Goal: Check status: Check status

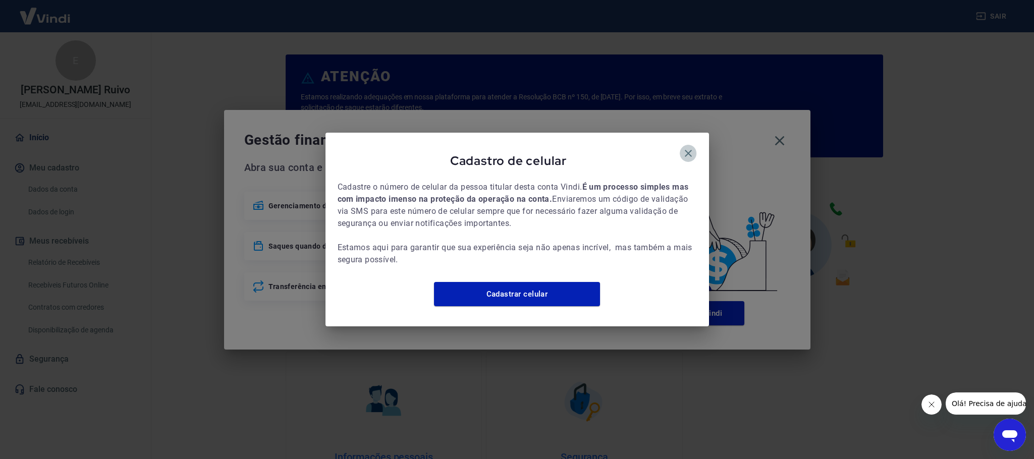
click at [692, 147] on icon "button" at bounding box center [688, 153] width 12 height 12
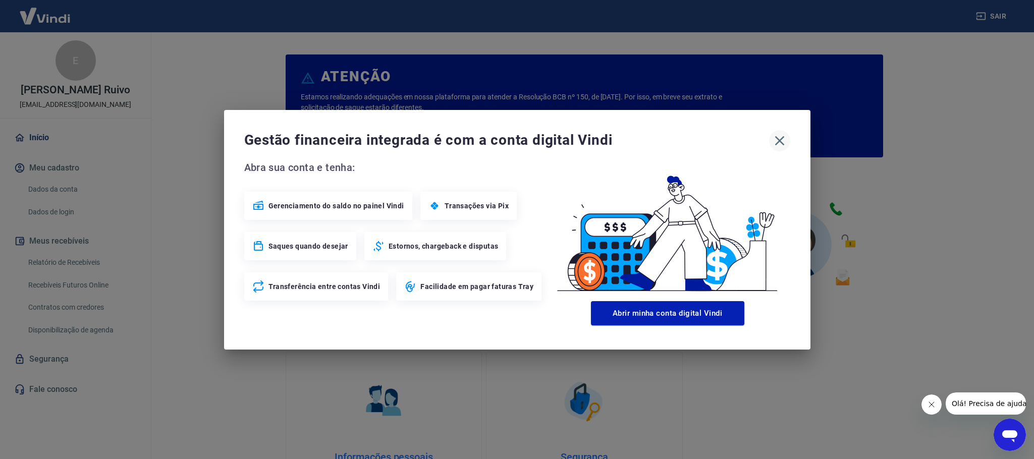
click at [781, 140] on icon "button" at bounding box center [779, 141] width 16 height 16
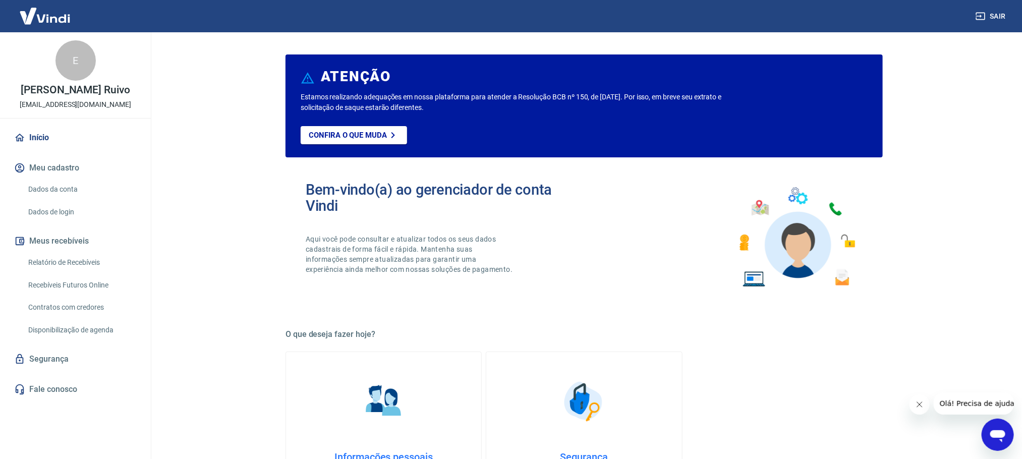
click at [85, 264] on link "Relatório de Recebíveis" at bounding box center [81, 262] width 115 height 21
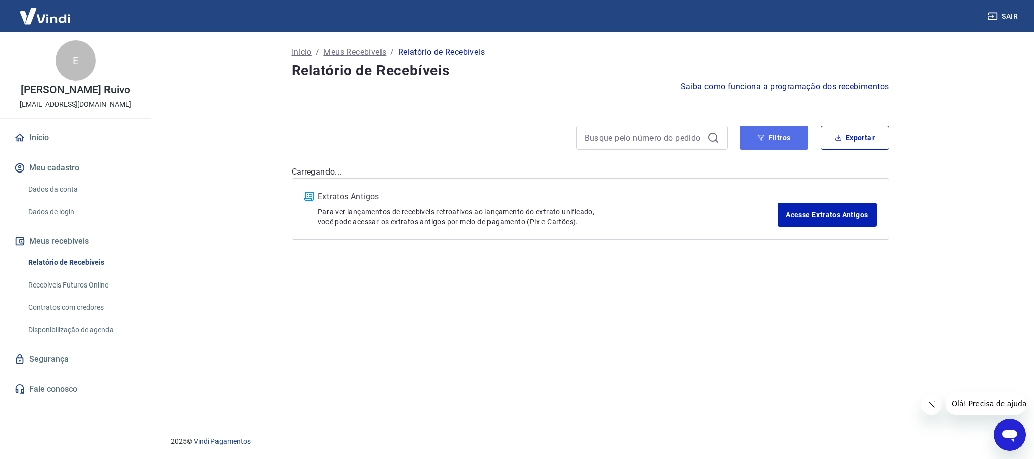
click at [781, 135] on button "Filtros" at bounding box center [773, 138] width 69 height 24
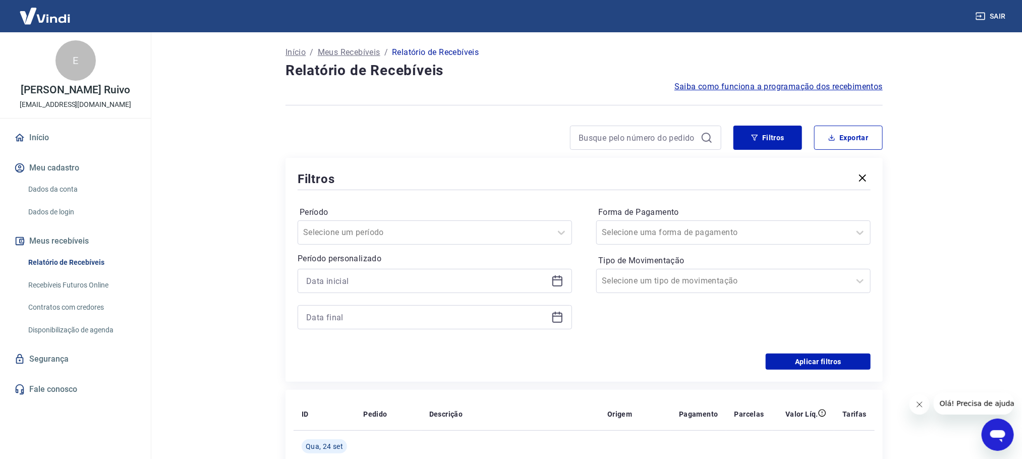
click at [553, 284] on icon at bounding box center [557, 281] width 10 height 10
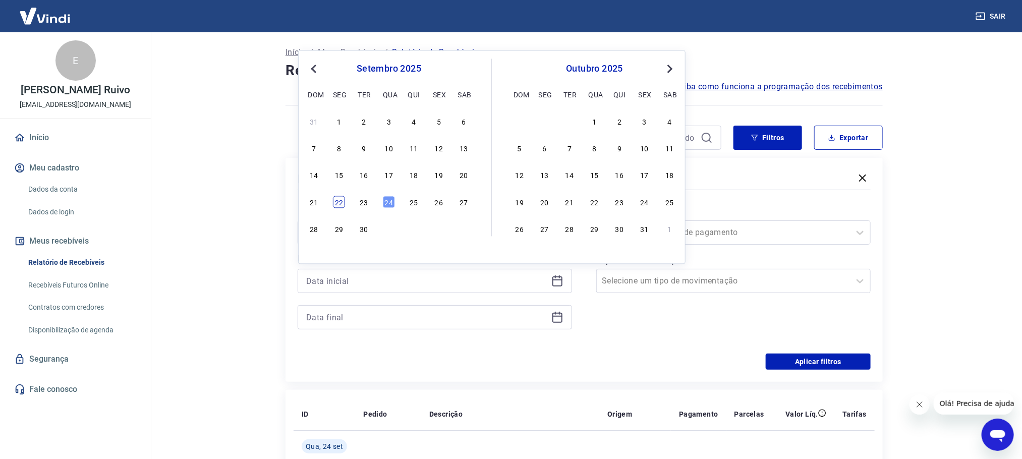
click at [337, 203] on div "22" at bounding box center [339, 202] width 12 height 12
type input "[DATE]"
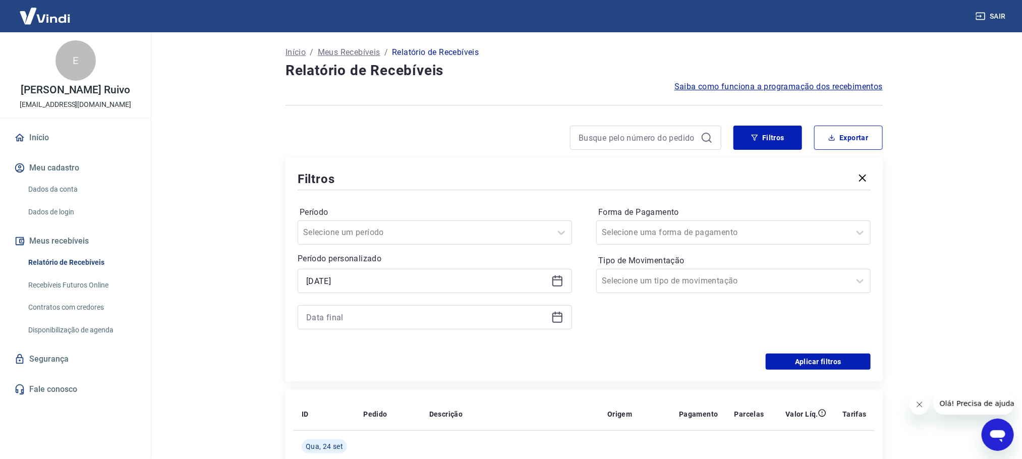
click at [553, 325] on div at bounding box center [435, 317] width 274 height 24
click at [557, 315] on icon at bounding box center [557, 318] width 10 height 10
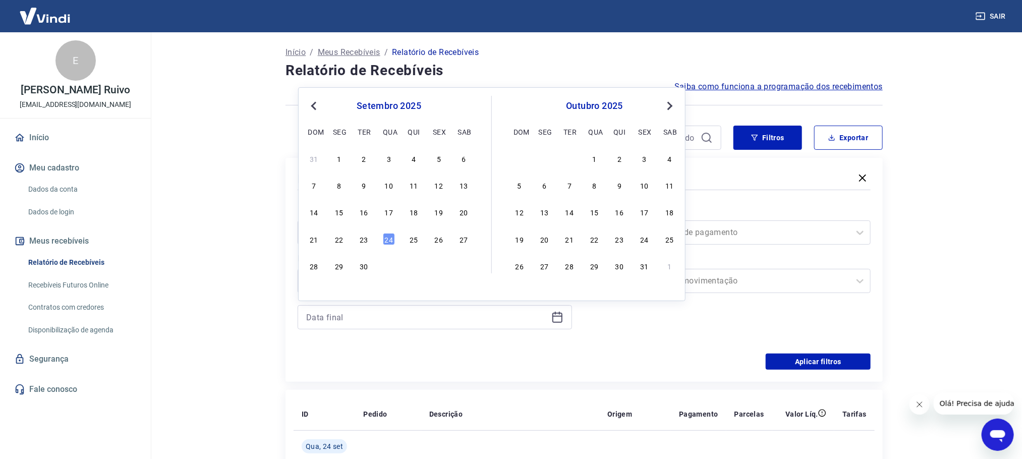
click at [362, 246] on div "21 22 23 24 25 26 27" at bounding box center [389, 239] width 164 height 15
click at [365, 240] on div "23" at bounding box center [364, 239] width 12 height 12
type input "[DATE]"
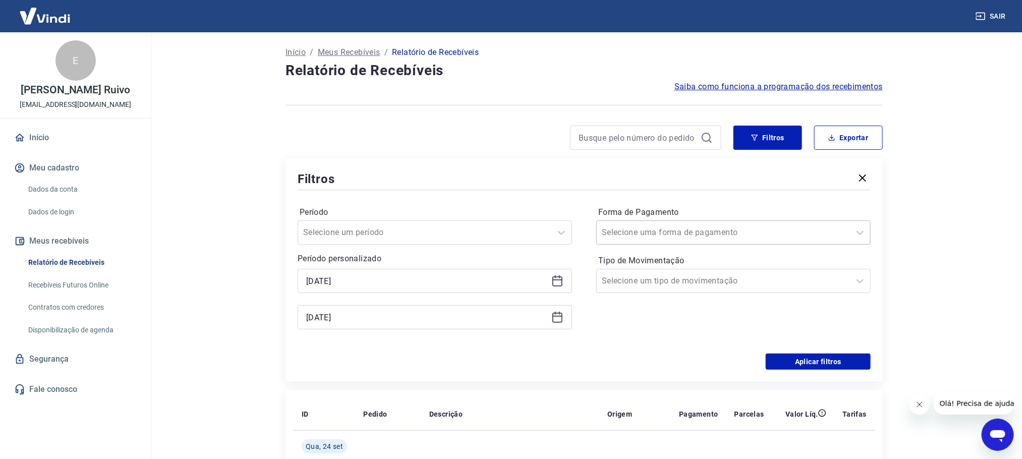
click at [707, 242] on div "Selecione uma forma de pagamento" at bounding box center [733, 232] width 274 height 24
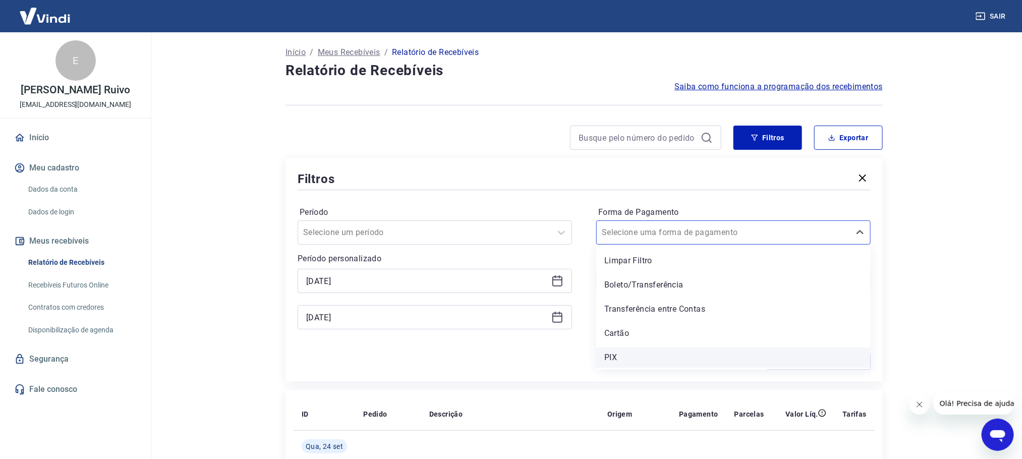
click at [623, 363] on div "PIX" at bounding box center [733, 358] width 274 height 20
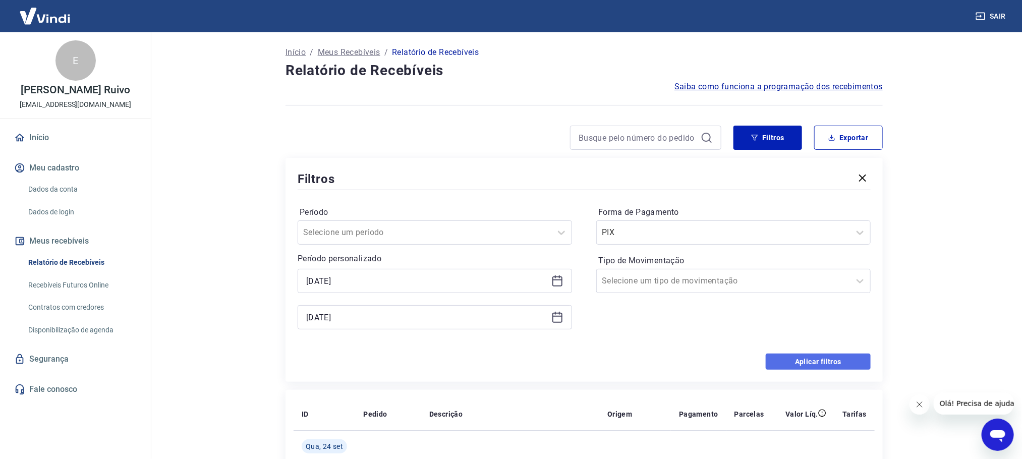
click at [829, 365] on button "Aplicar filtros" at bounding box center [818, 362] width 105 height 16
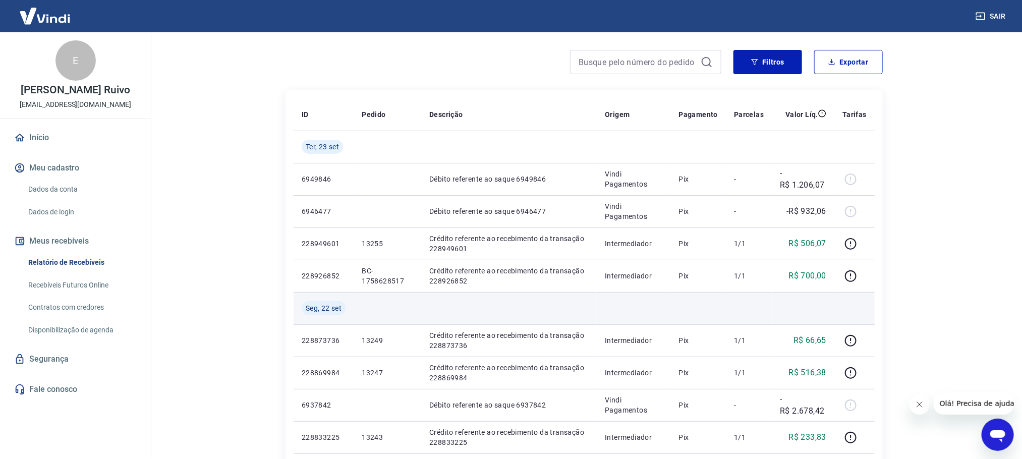
scroll to position [151, 0]
